Goal: Book appointment/travel/reservation

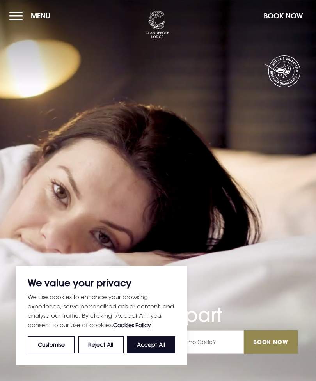
click at [161, 340] on button "Accept All" at bounding box center [151, 344] width 48 height 17
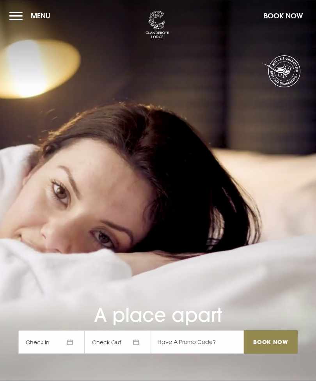
checkbox input "true"
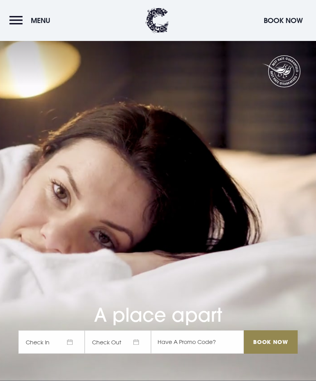
click at [20, 19] on button "Menu" at bounding box center [31, 20] width 45 height 17
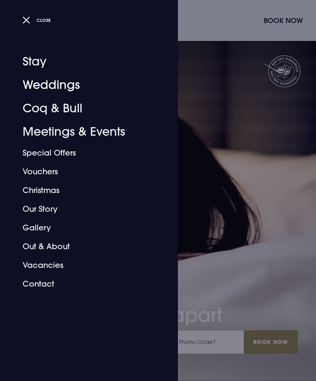
click at [79, 90] on link "Weddings" at bounding box center [84, 84] width 123 height 23
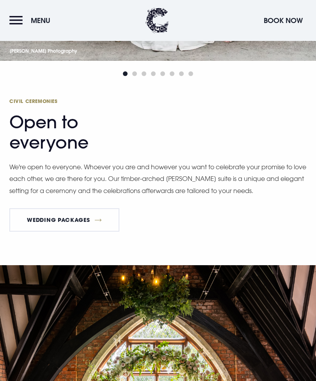
scroll to position [1554, 0]
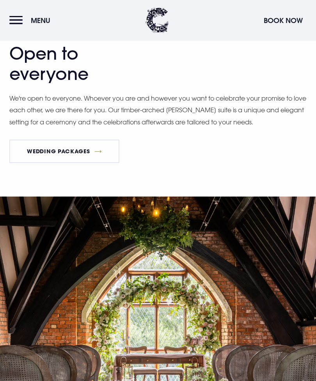
click at [95, 163] on link "Wedding Packages" at bounding box center [64, 151] width 110 height 23
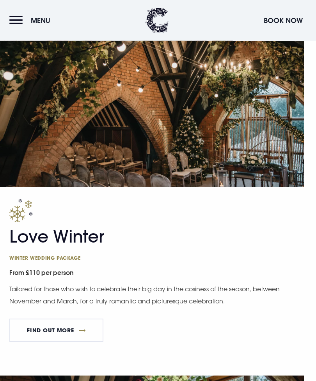
scroll to position [1082, 0]
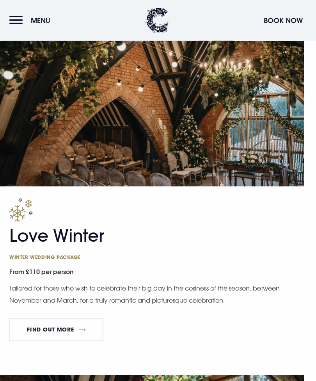
click at [85, 336] on link "FIND OUT MORE" at bounding box center [56, 329] width 94 height 23
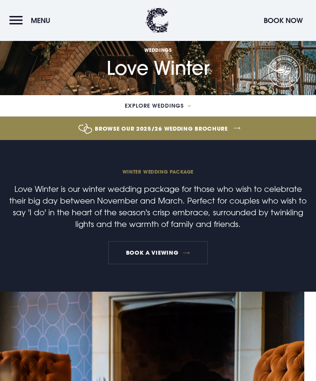
click at [222, 131] on link "Browse our 2025/26 wedding brochure" at bounding box center [161, 128] width 764 height 29
